Goal: Task Accomplishment & Management: Manage account settings

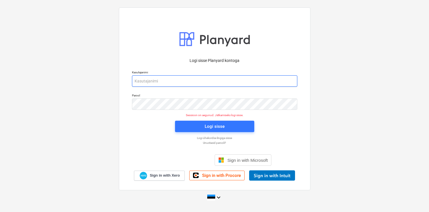
type input "[EMAIL_ADDRESS][DOMAIN_NAME]"
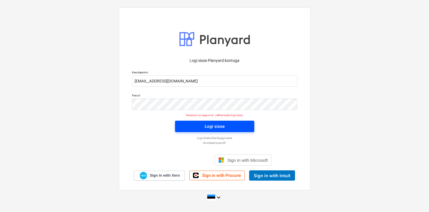
click at [189, 122] on button "Logi sisse" at bounding box center [214, 126] width 79 height 11
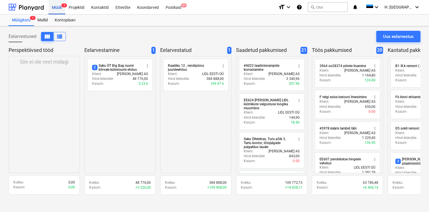
click at [58, 7] on div "Müük 1" at bounding box center [56, 7] width 17 height 15
click at [76, 7] on div "Projektid" at bounding box center [76, 7] width 23 height 15
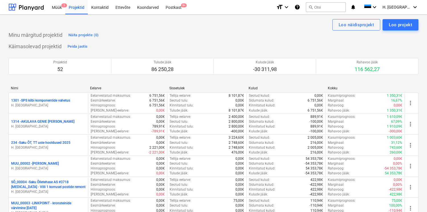
scroll to position [876, 0]
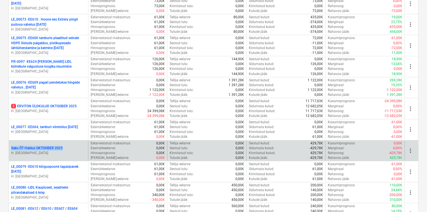
drag, startPoint x: 48, startPoint y: 147, endPoint x: 10, endPoint y: 148, distance: 37.7
click at [10, 148] on div "Saku ÕT Haldus [DATE] H. [GEOGRAPHIC_DATA]" at bounding box center [48, 151] width 79 height 20
copy p "Saku ÕT Haldus OKTOOBER 2025"
click at [409, 153] on span "more_vert" at bounding box center [410, 150] width 7 height 7
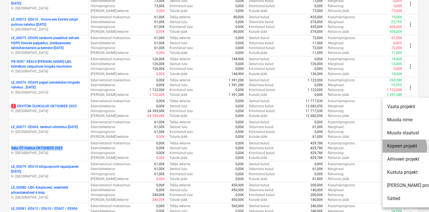
drag, startPoint x: 404, startPoint y: 147, endPoint x: 388, endPoint y: 132, distance: 22.2
click at [404, 147] on li "Kopeeri projekt" at bounding box center [412, 145] width 58 height 13
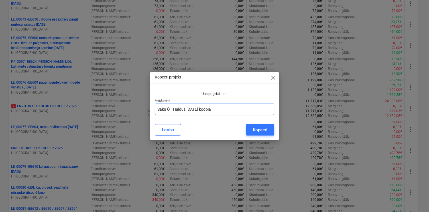
drag, startPoint x: 240, startPoint y: 111, endPoint x: 132, endPoint y: 105, distance: 107.9
click at [132, 105] on div "Kopeeri projekt close Uus projekti nimi Projekti nimi Saku ÕT Haldus [DATE] koo…" at bounding box center [214, 106] width 429 height 212
paste input "text"
click at [187, 110] on input "Saku ÕT Haldus OKTOOBER 2025" at bounding box center [215, 109] width 120 height 11
type input "Saku ÕT Haldus elektritööd [DATE]"
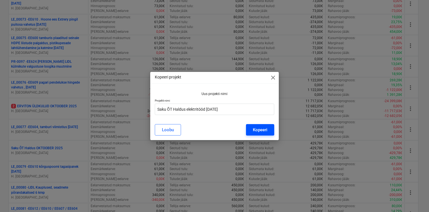
drag, startPoint x: 246, startPoint y: 128, endPoint x: 248, endPoint y: 133, distance: 5.5
click at [246, 129] on div "[PERSON_NAME]" at bounding box center [215, 129] width 120 height 11
click at [263, 139] on div "Kopeeri projekt close Uus projekti nimi Projekti nimi Saku ÕT Haldus elektritöö…" at bounding box center [214, 106] width 129 height 68
click at [263, 131] on div "Kopeeri" at bounding box center [260, 129] width 15 height 7
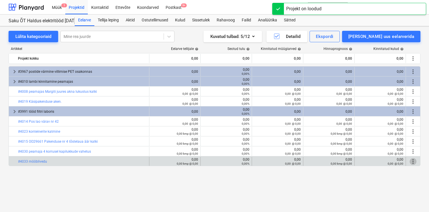
click at [411, 161] on span "more_vert" at bounding box center [413, 161] width 7 height 7
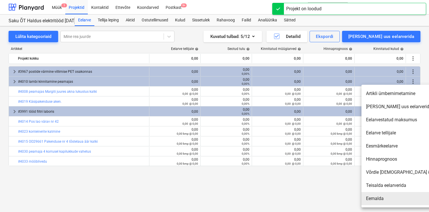
click at [387, 196] on li "Eemalda" at bounding box center [411, 198] width 98 height 13
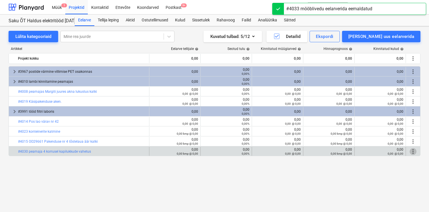
click at [412, 151] on span "more_vert" at bounding box center [413, 151] width 7 height 7
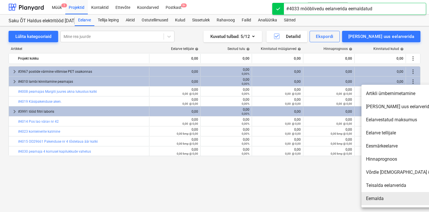
click at [384, 197] on li "Eemalda" at bounding box center [411, 198] width 98 height 13
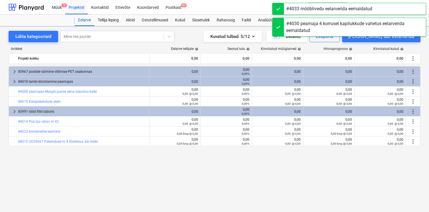
click at [413, 151] on div "keyboard_arrow_right #3967 postide värmine villimise PET osakonnas 0,00 0,00 0,…" at bounding box center [215, 127] width 412 height 122
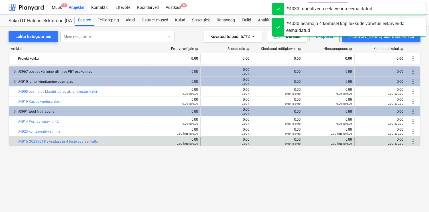
click at [411, 143] on span "more_vert" at bounding box center [413, 141] width 7 height 7
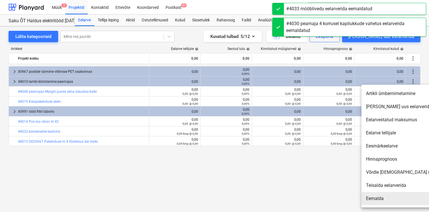
click at [378, 197] on li "Eemalda" at bounding box center [411, 198] width 98 height 13
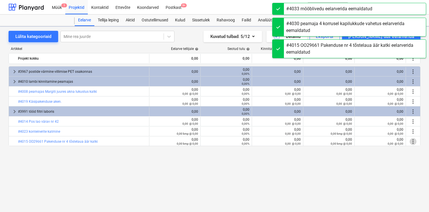
click at [413, 141] on span "more_vert" at bounding box center [413, 141] width 7 height 7
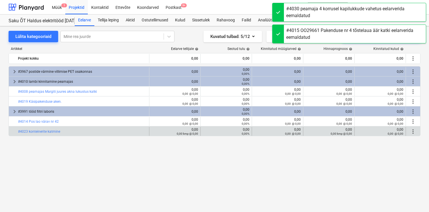
click at [413, 133] on span "more_vert" at bounding box center [413, 131] width 7 height 7
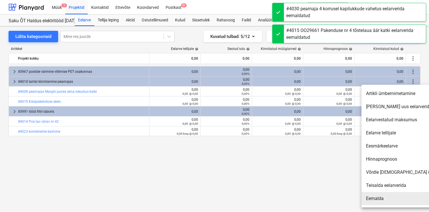
click at [384, 196] on li "Eemalda" at bounding box center [411, 198] width 98 height 13
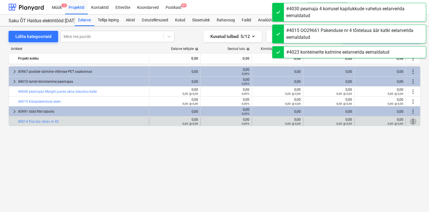
click at [413, 122] on span "more_vert" at bounding box center [413, 121] width 7 height 7
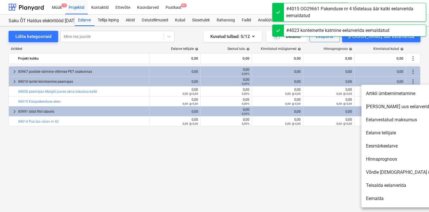
click at [374, 196] on li "Eemalda" at bounding box center [411, 198] width 98 height 13
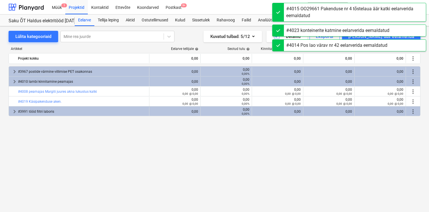
click at [413, 113] on span "more_vert" at bounding box center [413, 111] width 7 height 7
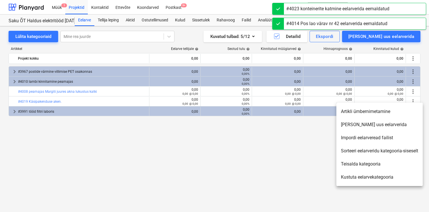
click at [364, 177] on li "Kustuta eelarvekategooria" at bounding box center [379, 177] width 86 height 13
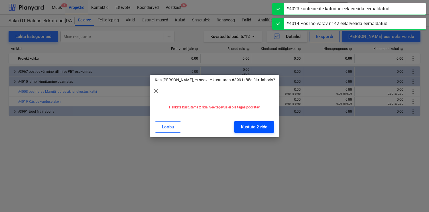
click at [258, 126] on button "Kustuta 2 rida" at bounding box center [254, 126] width 40 height 11
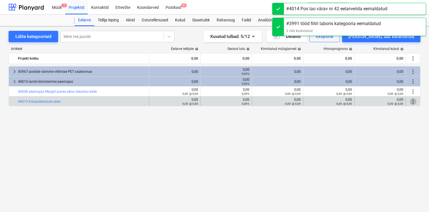
click at [412, 103] on span "more_vert" at bounding box center [413, 101] width 7 height 7
click at [413, 101] on span "more_vert" at bounding box center [413, 101] width 7 height 7
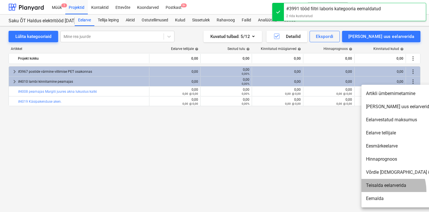
click at [378, 191] on li "Teisalda eelarverida" at bounding box center [411, 185] width 98 height 13
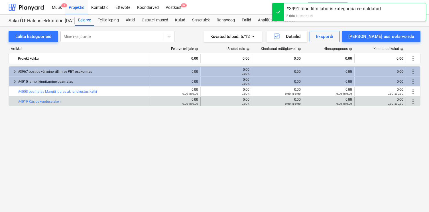
click at [416, 102] on div "more_vert" at bounding box center [413, 101] width 14 height 9
click at [415, 102] on span "more_vert" at bounding box center [413, 101] width 7 height 7
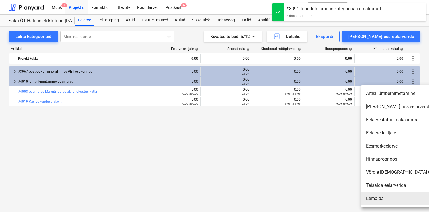
click at [377, 198] on li "Eemalda" at bounding box center [411, 198] width 98 height 13
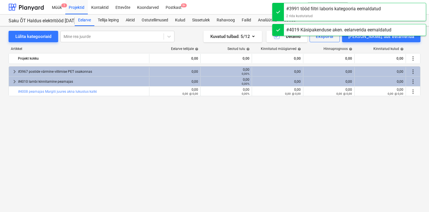
click at [413, 93] on span "more_vert" at bounding box center [413, 91] width 7 height 7
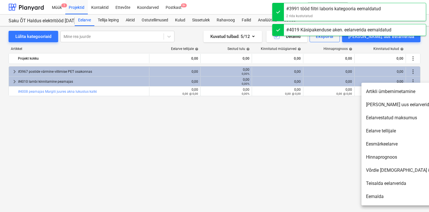
drag, startPoint x: 370, startPoint y: 198, endPoint x: 375, endPoint y: 190, distance: 9.6
click at [370, 198] on li "Eemalda" at bounding box center [411, 196] width 98 height 13
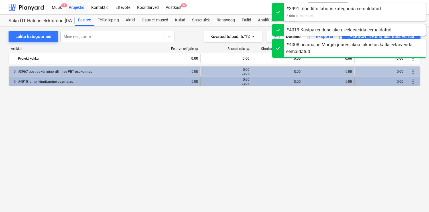
click at [413, 82] on span "more_vert" at bounding box center [413, 81] width 7 height 7
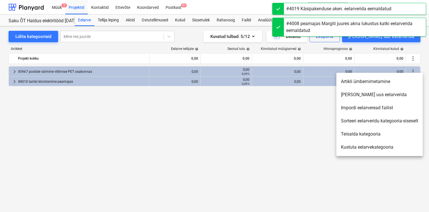
click at [369, 148] on li "Kustuta eelarvekategooria" at bounding box center [379, 147] width 86 height 13
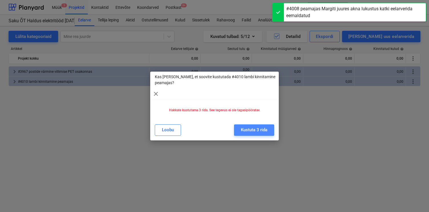
click at [270, 131] on button "Kustuta 3 rida" at bounding box center [254, 129] width 40 height 11
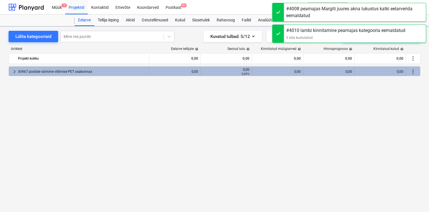
click at [412, 70] on span "more_vert" at bounding box center [413, 71] width 7 height 7
click at [413, 72] on span "more_vert" at bounding box center [413, 71] width 7 height 7
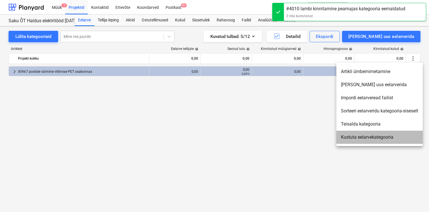
click at [359, 137] on li "Kustuta eelarvekategooria" at bounding box center [379, 137] width 86 height 13
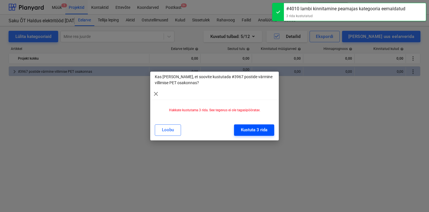
click at [261, 127] on div "Kustuta 3 rida" at bounding box center [254, 129] width 27 height 7
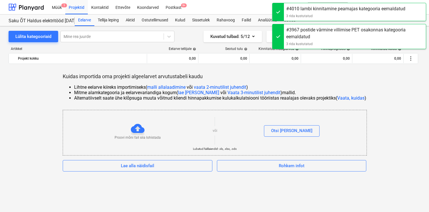
click at [406, 77] on div "Kuidas importida oma projekti algeelarvet arvutustabeli kaudu Lihtne eelarve ki…" at bounding box center [215, 122] width 412 height 98
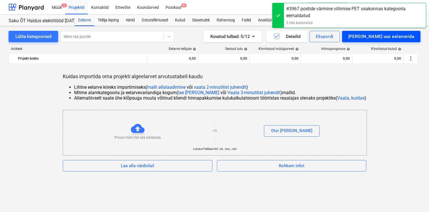
click at [396, 37] on div "[PERSON_NAME] uus eelarverida" at bounding box center [381, 36] width 66 height 7
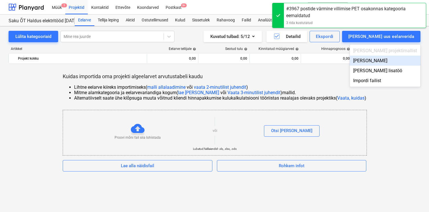
click at [394, 61] on div "[PERSON_NAME]" at bounding box center [385, 61] width 71 height 10
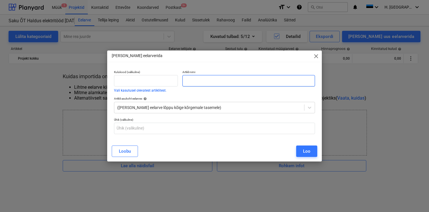
click at [195, 83] on input "text" at bounding box center [249, 80] width 132 height 11
paste input "#4036 filtri lift - [PERSON_NAME] lüliti trepi kõrvale alla"
type input "#4036 filtri lift - [PERSON_NAME] lüliti trepi kõrvale alla"
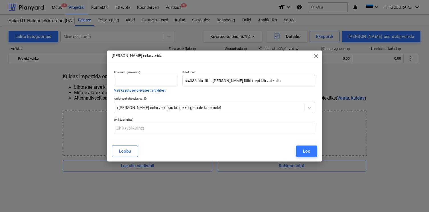
click at [299, 150] on button "Loo" at bounding box center [306, 150] width 21 height 11
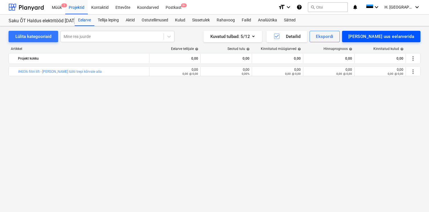
click at [375, 37] on div "[PERSON_NAME] uus eelarverida" at bounding box center [381, 36] width 66 height 7
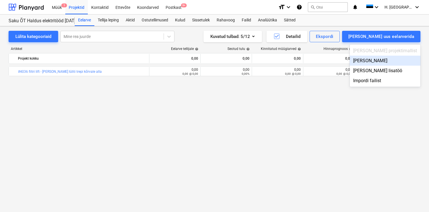
click at [387, 60] on div "[PERSON_NAME]" at bounding box center [385, 61] width 71 height 10
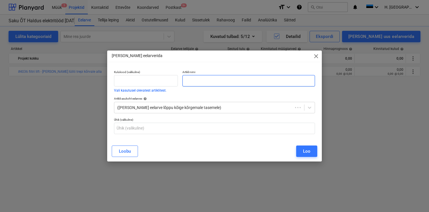
click at [272, 85] on input "text" at bounding box center [249, 80] width 132 height 11
paste input "#4026 käsipakenduse Puhkeruumis lamp ei põle"
type input "#4026 käsipakenduse Puhkeruumis lamp ei põle"
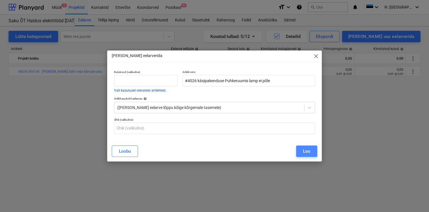
click at [308, 152] on div "Loo" at bounding box center [306, 150] width 7 height 7
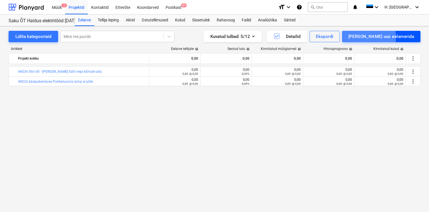
click at [378, 37] on div "[PERSON_NAME] uus eelarverida" at bounding box center [381, 36] width 66 height 7
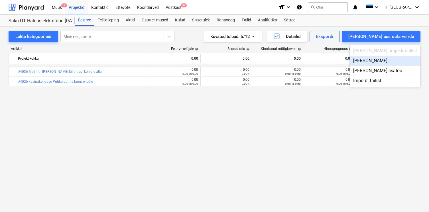
click at [379, 62] on div "[PERSON_NAME]" at bounding box center [385, 61] width 71 height 10
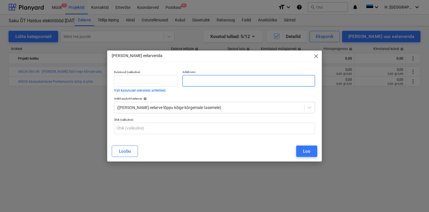
click at [237, 85] on input "text" at bounding box center [249, 80] width 132 height 11
paste input "#4025 Keedumaja pesude keemiaruumis ei põle valgustus."
type input "#4025 Keedumaja pesude keemiaruumis ei põle valgustus."
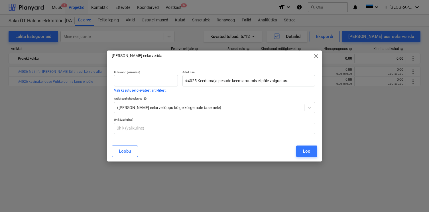
click at [304, 150] on div "Loo" at bounding box center [306, 150] width 7 height 7
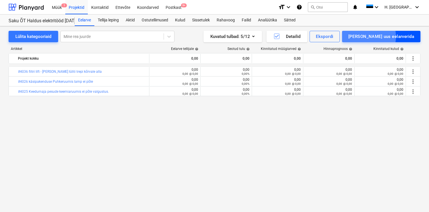
click at [387, 37] on div "[PERSON_NAME] uus eelarverida" at bounding box center [381, 36] width 66 height 7
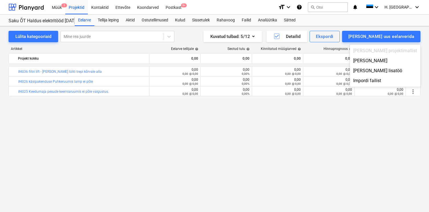
click at [386, 58] on div "[PERSON_NAME]" at bounding box center [385, 61] width 71 height 10
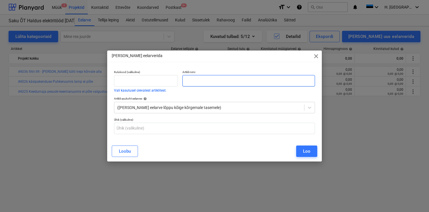
click at [300, 83] on input "text" at bounding box center [249, 80] width 132 height 11
paste input "#4024 Keedumaja (Käär) CIP pesukeskuses ei põle laevalgustus"
type input "#4024 Keedumaja (Käär) CIP pesukeskuses ei põle laevalgustus"
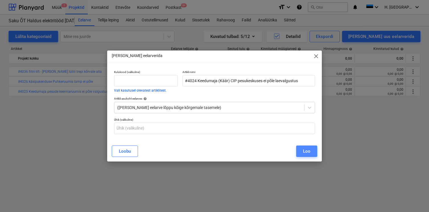
click at [306, 149] on div "Loo" at bounding box center [306, 150] width 7 height 7
